Goal: Find specific page/section: Find specific page/section

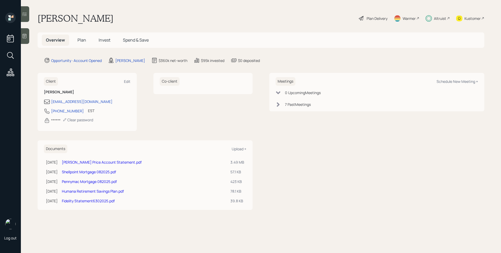
click at [435, 19] on div "Altruist" at bounding box center [440, 18] width 12 height 5
click at [469, 14] on div "Kustomer" at bounding box center [470, 18] width 28 height 11
